Goal: Obtain resource: Download file/media

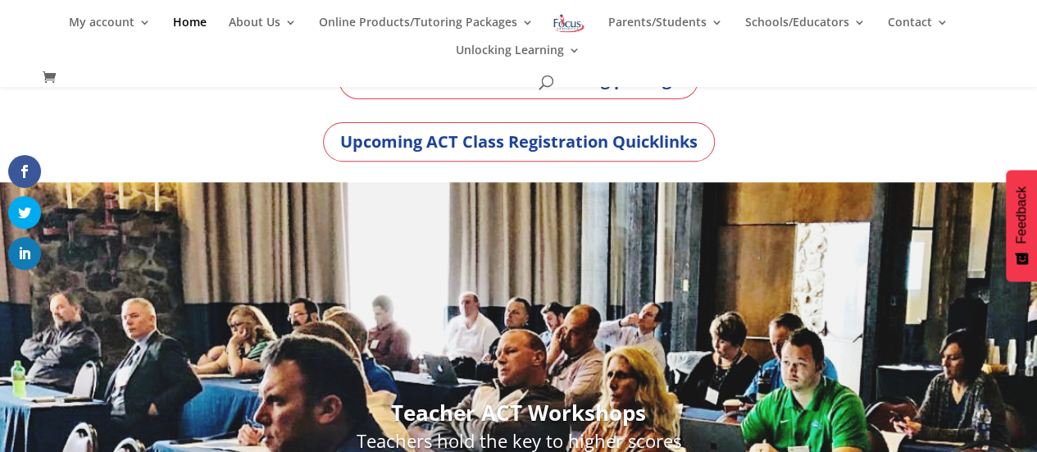
scroll to position [230, 0]
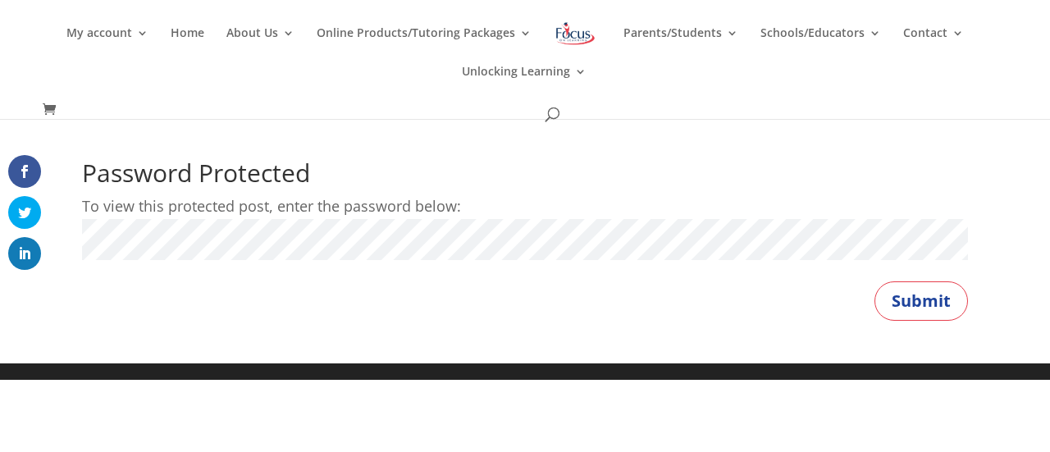
click at [874, 281] on button "Submit" at bounding box center [920, 300] width 93 height 39
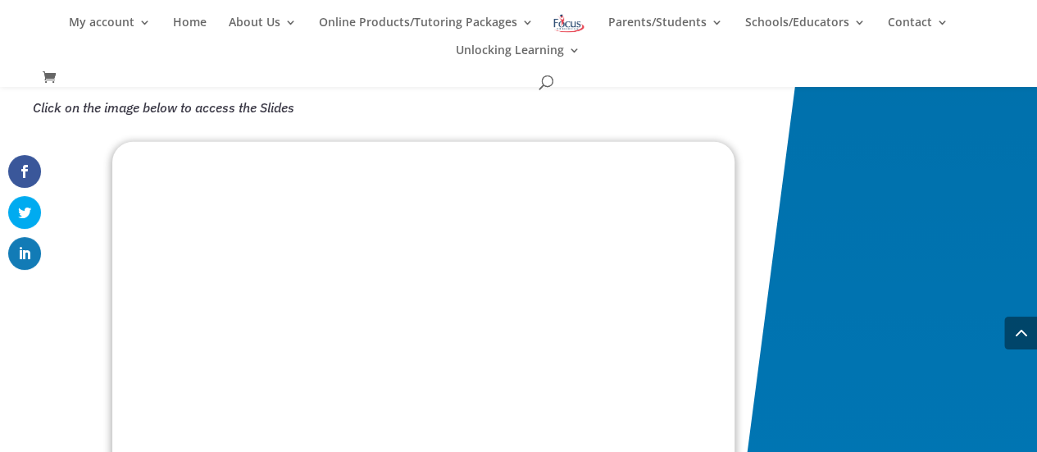
scroll to position [2518, 0]
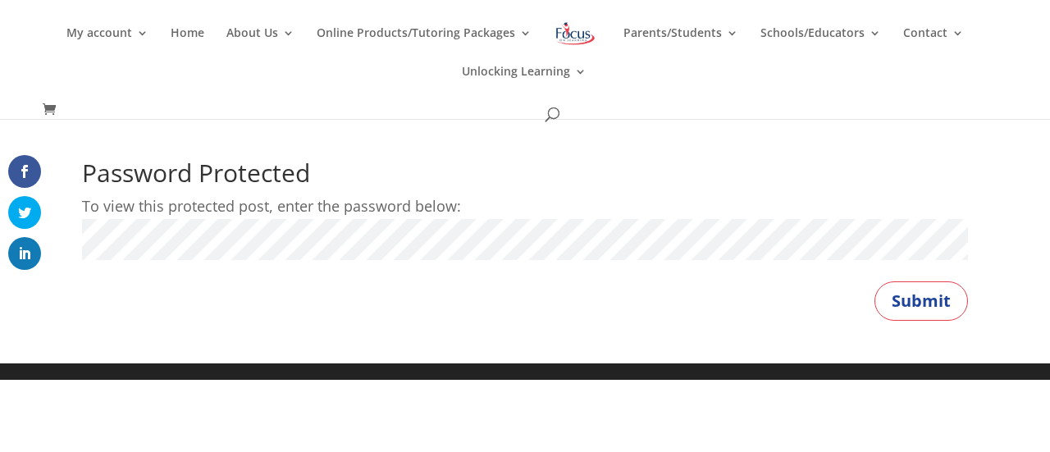
click at [874, 281] on button "Submit" at bounding box center [920, 300] width 93 height 39
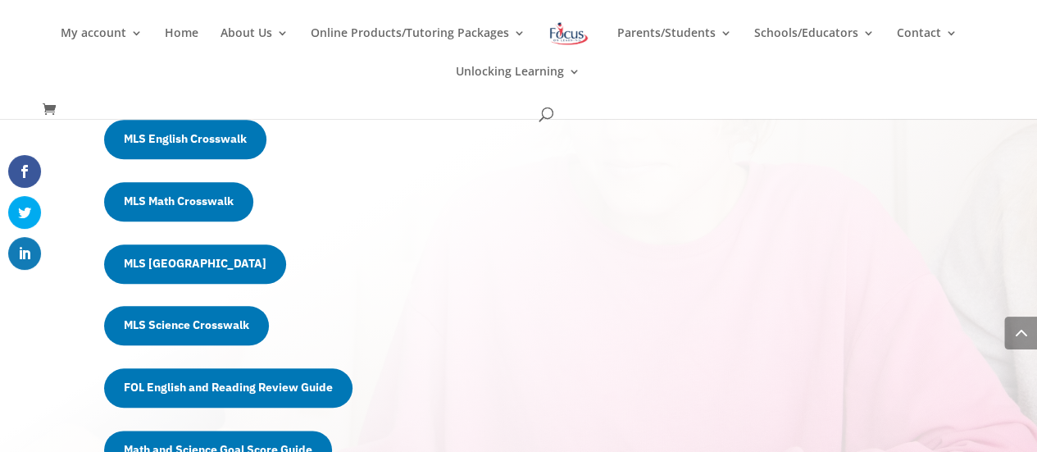
scroll to position [750, 0]
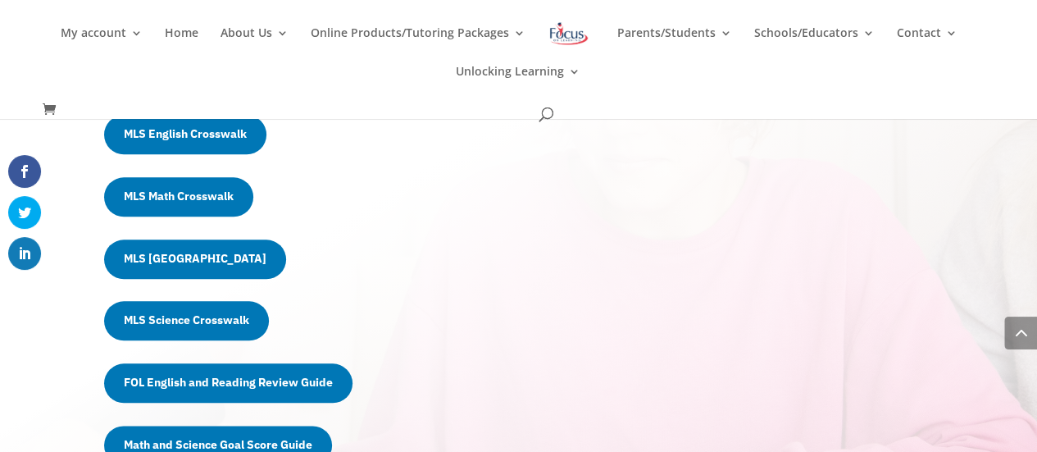
click at [225, 200] on link "MLS Math Crosswalk" at bounding box center [178, 196] width 149 height 39
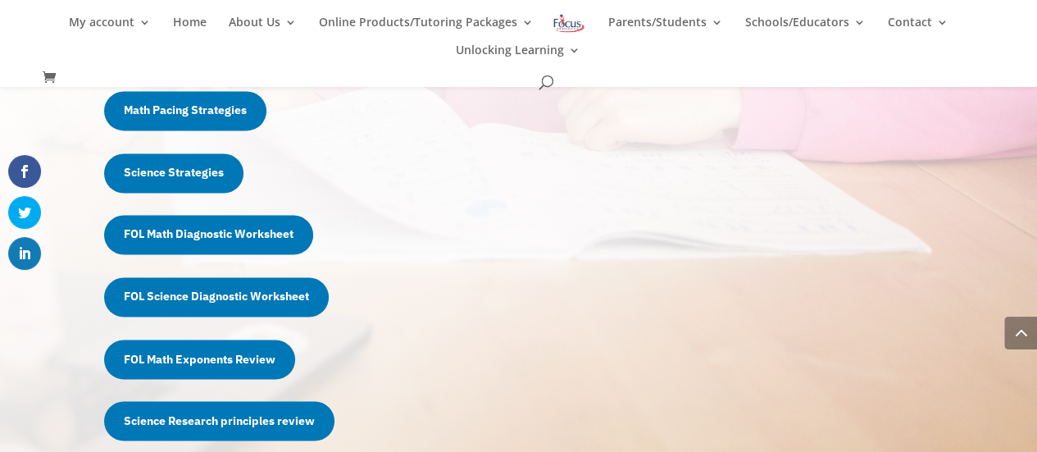
scroll to position [1227, 0]
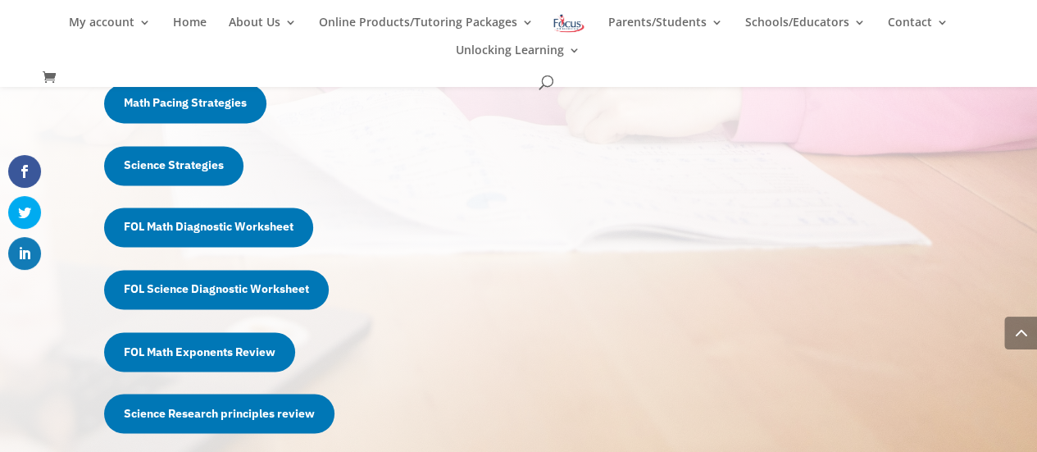
click at [275, 230] on link "FOL Math Diagnostic Worksheet" at bounding box center [208, 226] width 209 height 39
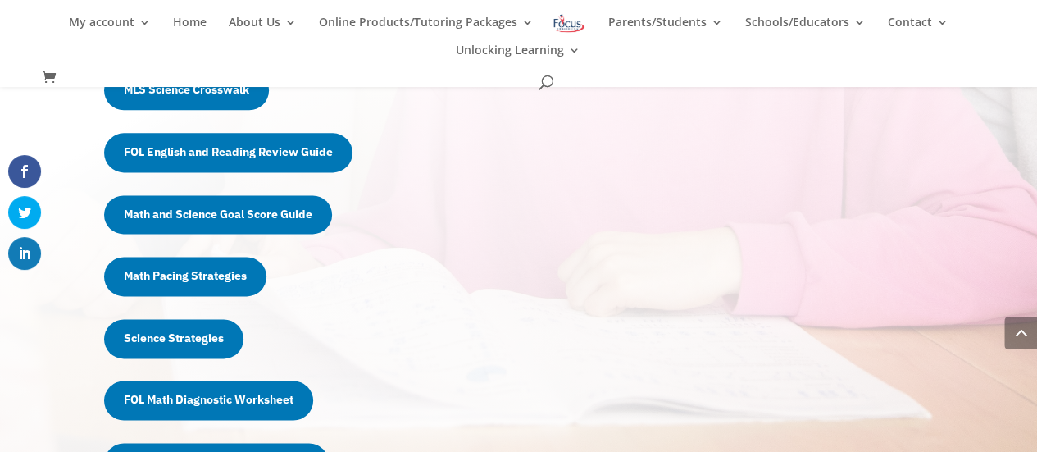
scroll to position [1000, 0]
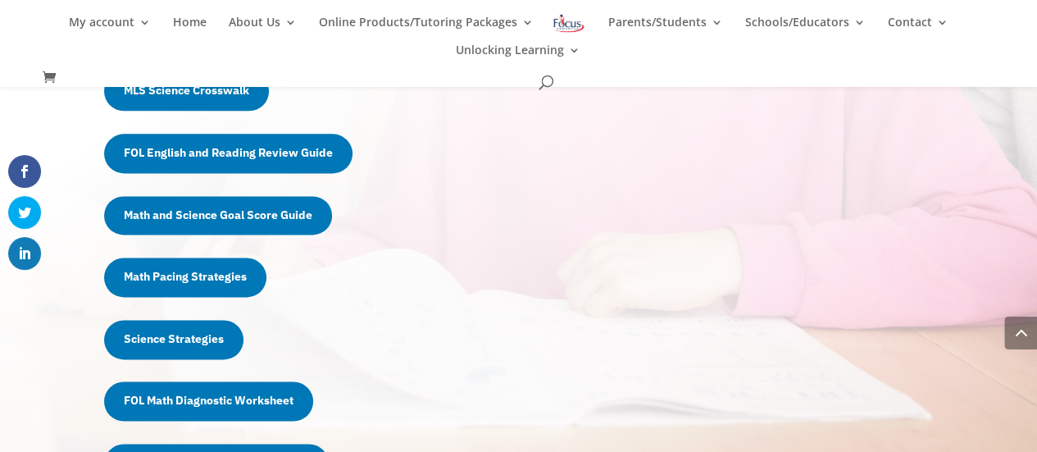
click at [216, 280] on link "Math Pacing Strategies" at bounding box center [185, 277] width 162 height 39
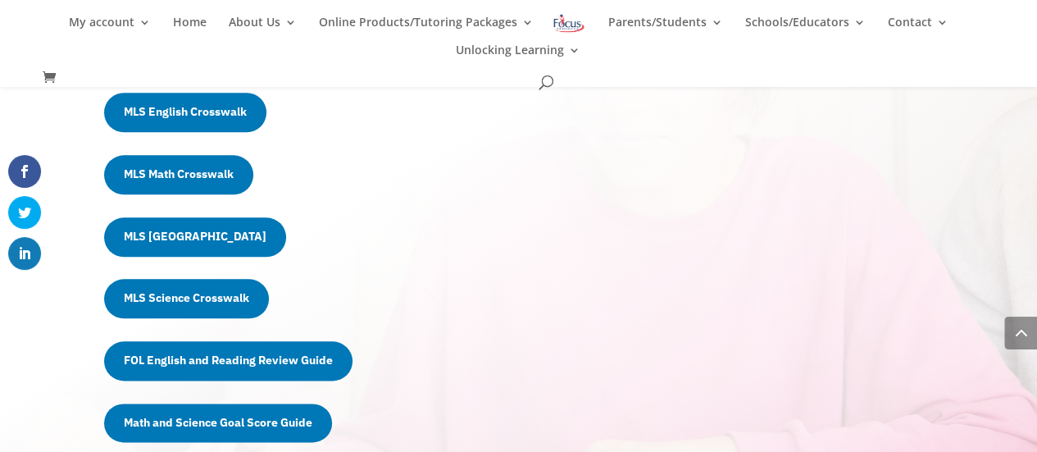
scroll to position [782, 0]
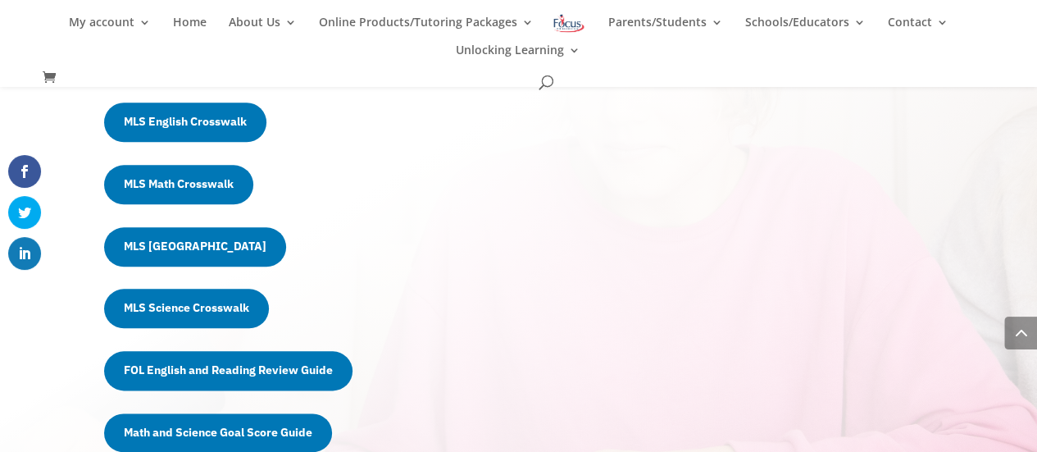
click at [188, 186] on link "MLS Math Crosswalk" at bounding box center [178, 184] width 149 height 39
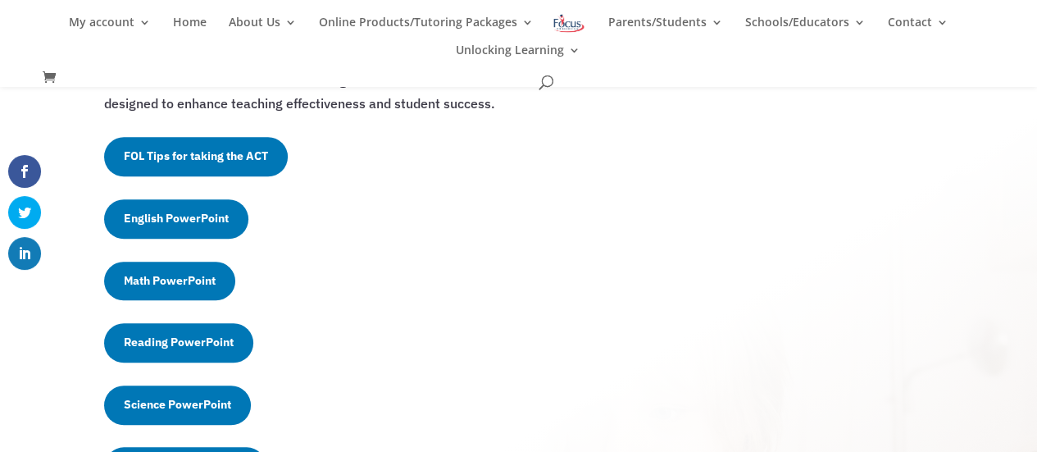
scroll to position [500, 0]
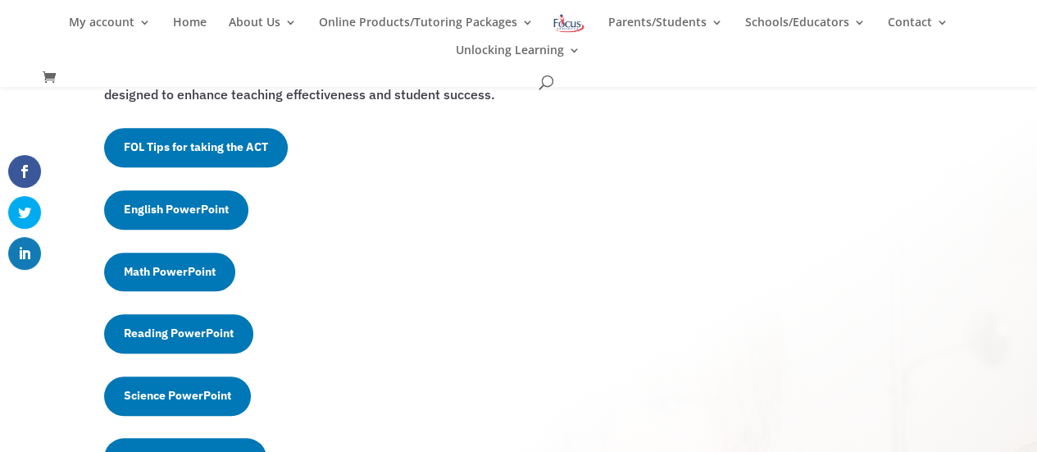
click at [200, 270] on link "Math PowerPoint" at bounding box center [169, 272] width 131 height 39
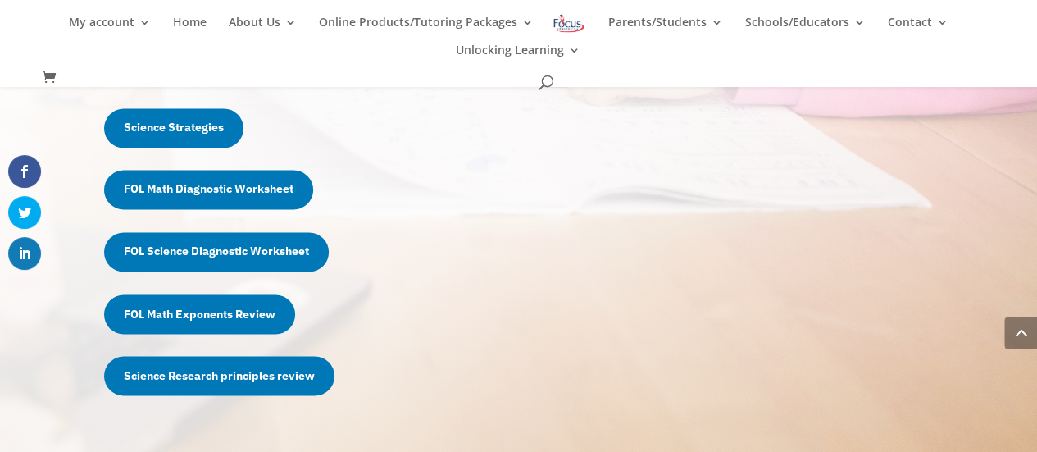
scroll to position [1315, 0]
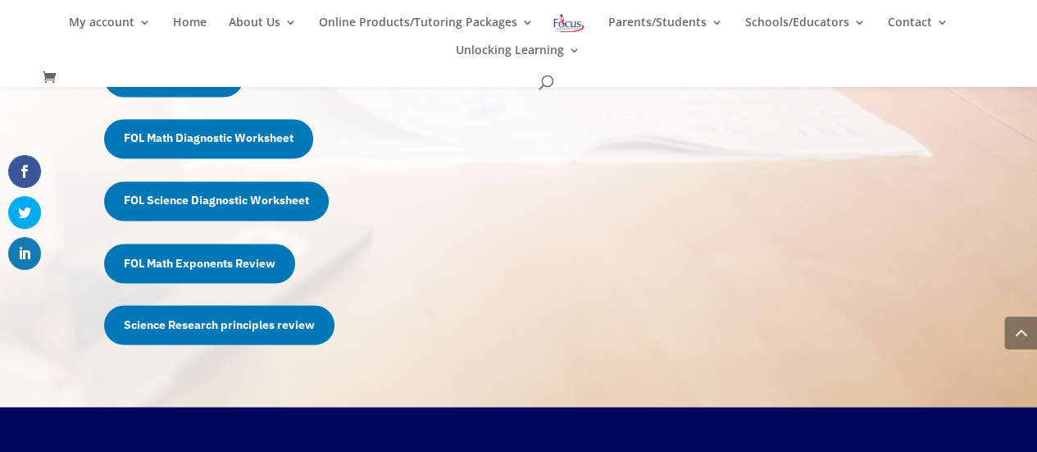
click at [190, 258] on link "FOL Math Exponents Review" at bounding box center [199, 263] width 191 height 39
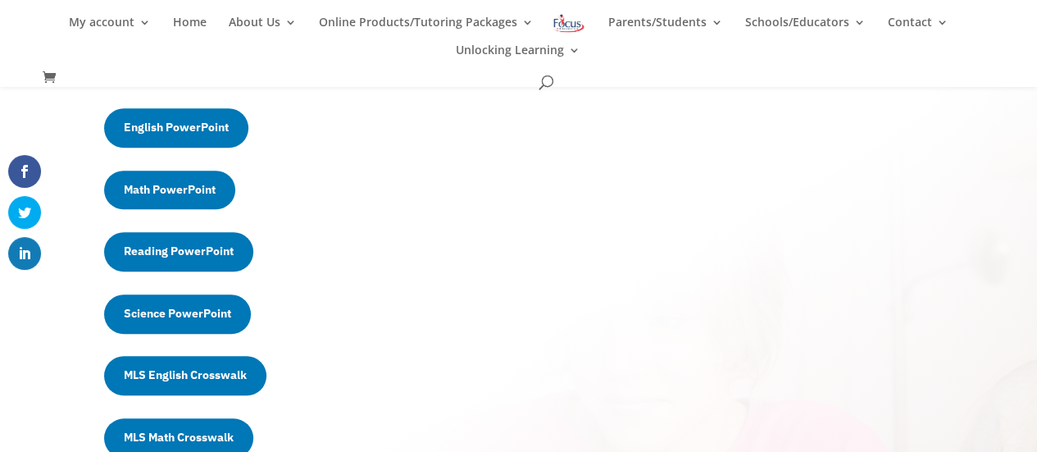
scroll to position [533, 0]
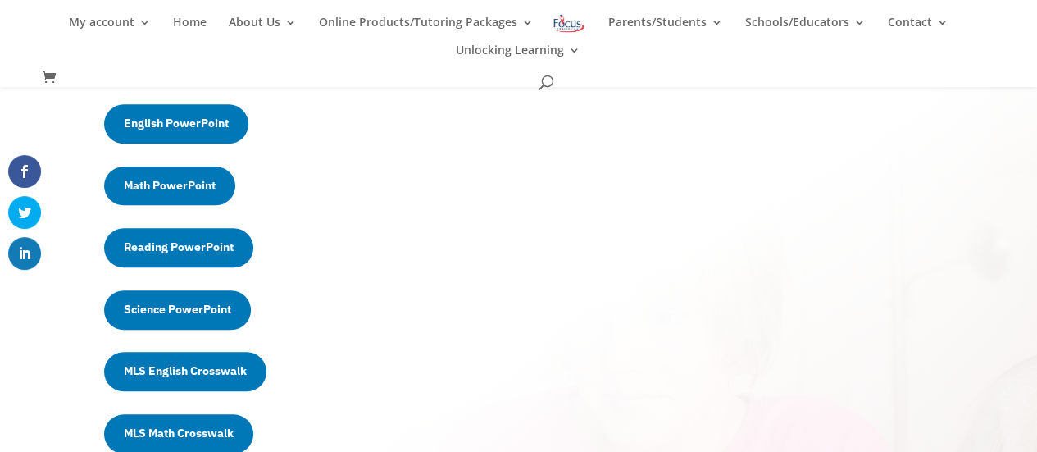
click at [213, 314] on link "Science PowerPoint" at bounding box center [177, 309] width 147 height 39
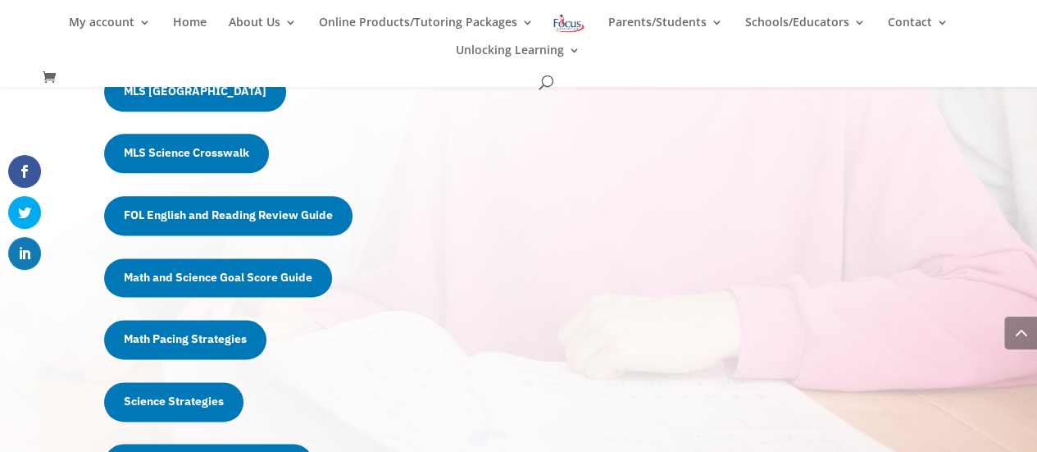
scroll to position [945, 0]
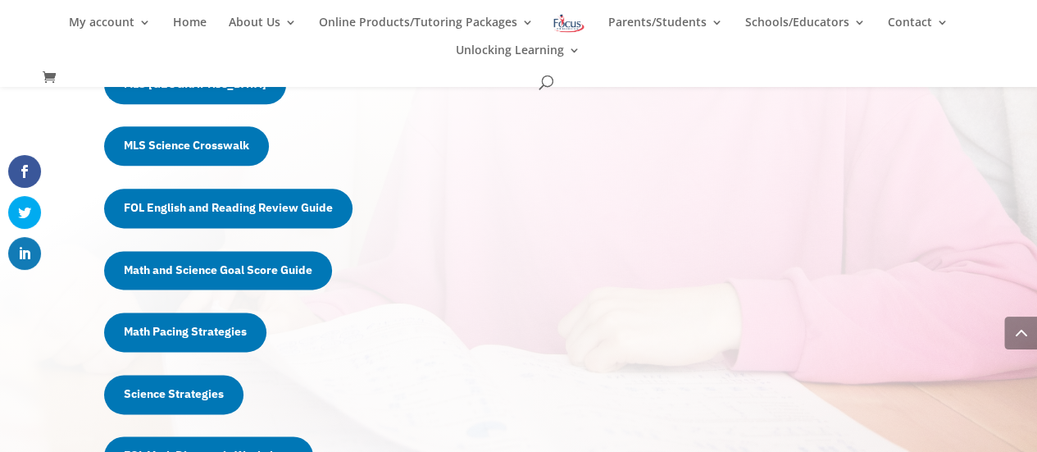
click at [282, 265] on link "Math and Science Goal Score Guide" at bounding box center [218, 270] width 228 height 39
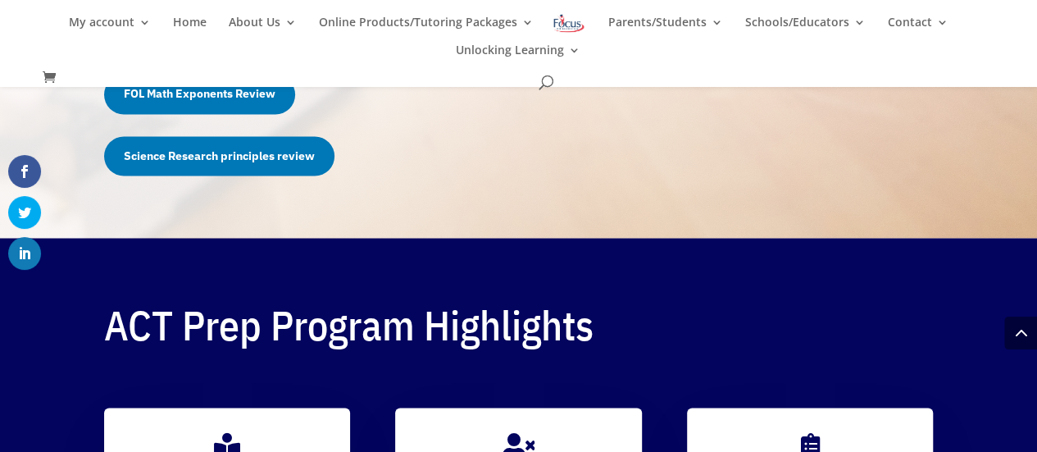
scroll to position [1432, 0]
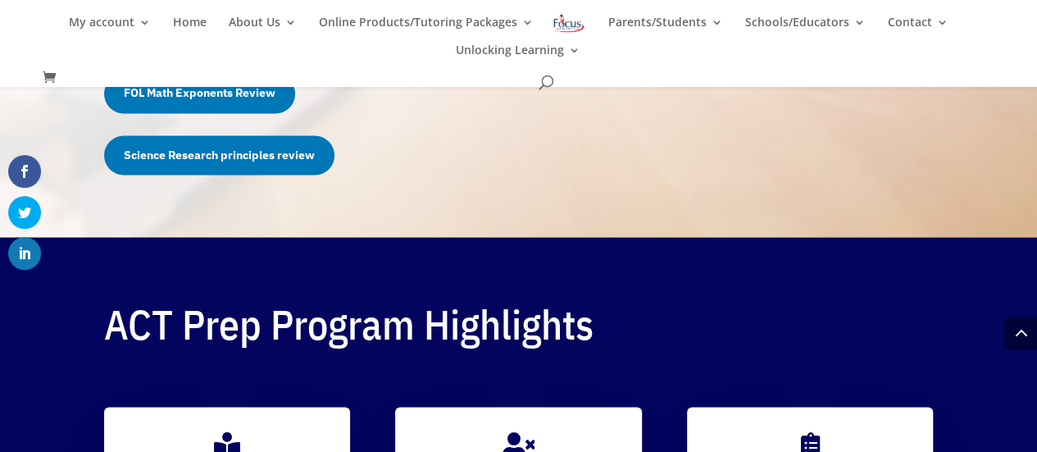
click at [258, 155] on link "Science Research principles review" at bounding box center [219, 154] width 230 height 39
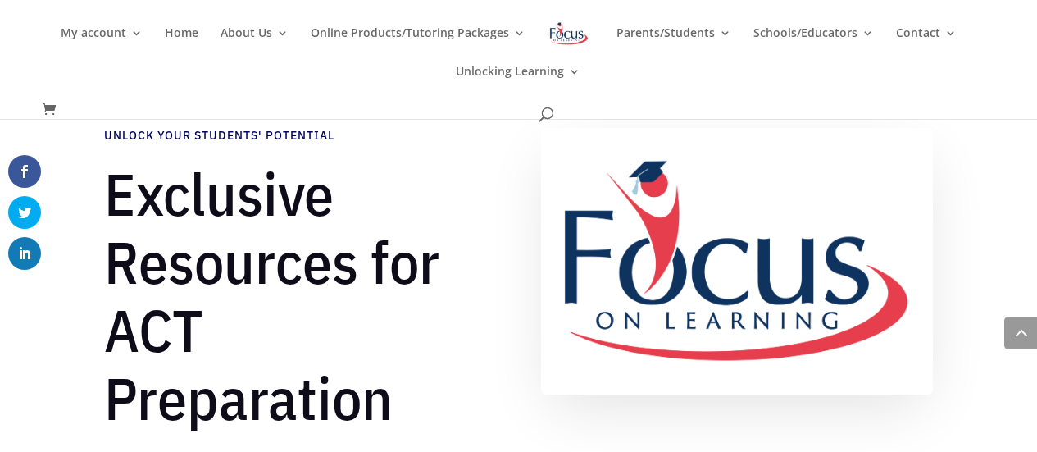
scroll to position [1411, 0]
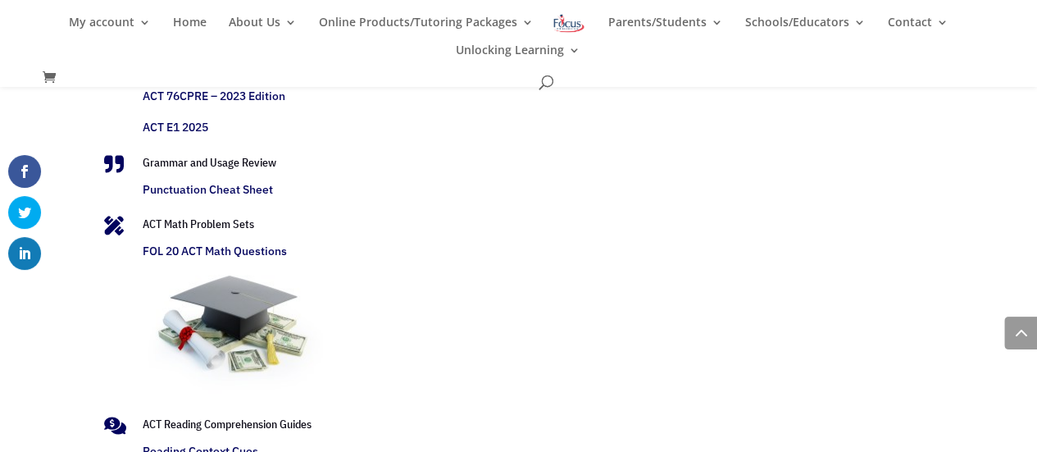
scroll to position [3357, 0]
click at [279, 258] on link "FOL 20 ACT Math Questions" at bounding box center [215, 251] width 144 height 15
